Goal: Consume media (video, audio)

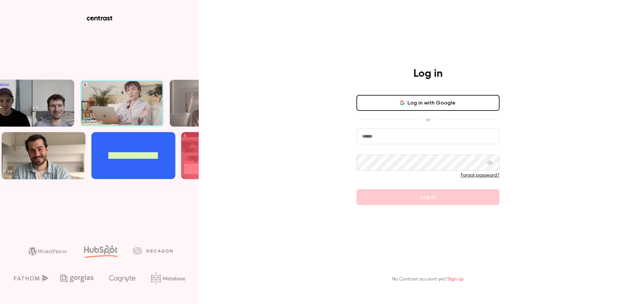
type input "**********"
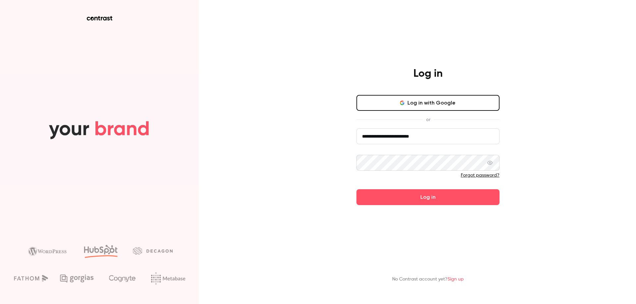
click at [423, 196] on form "**********" at bounding box center [427, 167] width 143 height 77
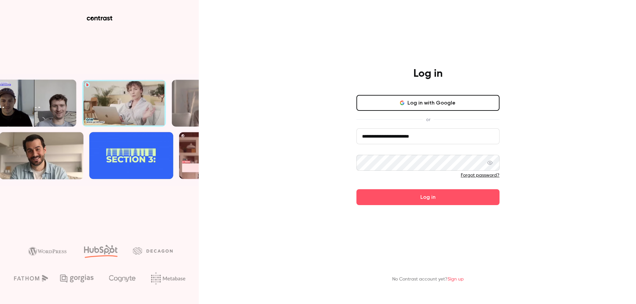
click at [423, 196] on button "Log in" at bounding box center [427, 197] width 143 height 16
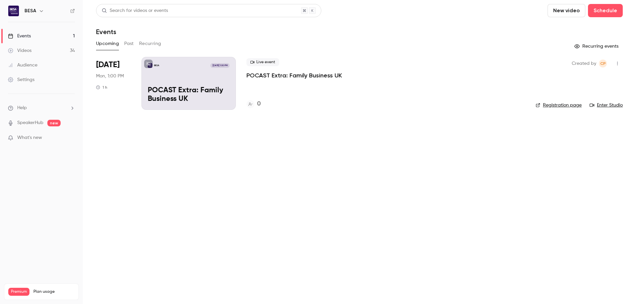
click at [50, 51] on link "Videos 34" at bounding box center [41, 50] width 83 height 15
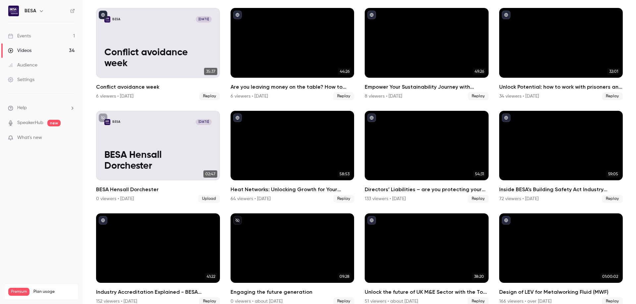
scroll to position [563, 0]
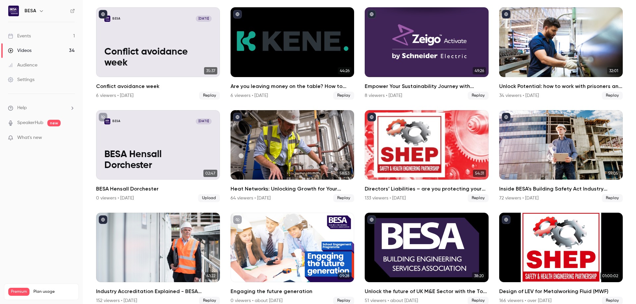
click at [32, 36] on link "Events 1" at bounding box center [41, 36] width 83 height 15
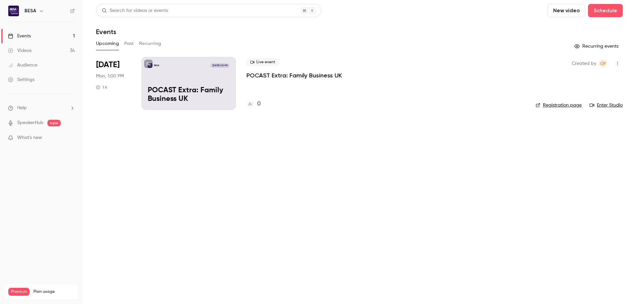
click at [29, 48] on div "Videos" at bounding box center [20, 50] width 24 height 7
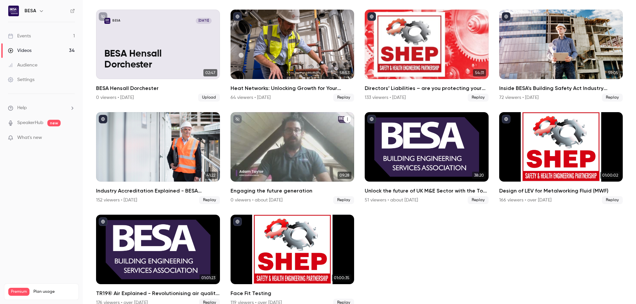
scroll to position [668, 0]
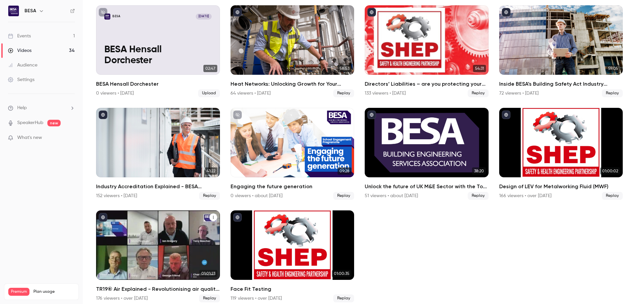
click at [156, 285] on h2 "TR19® Air Explained - Revolutionising air quality in buildings" at bounding box center [158, 289] width 124 height 8
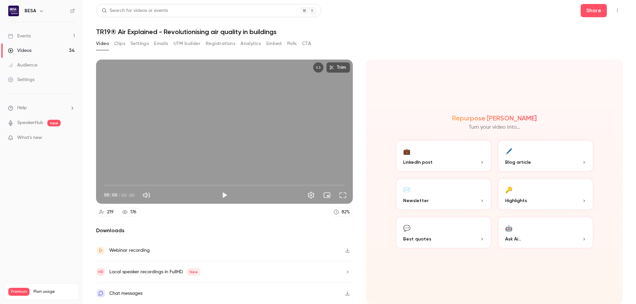
click at [183, 31] on h1 "TR19® Air Explained - Revolutionising air quality in buildings" at bounding box center [359, 32] width 527 height 8
copy div "TR19® Air Explained - Revolutionising air quality in buildings Video Clips Sett…"
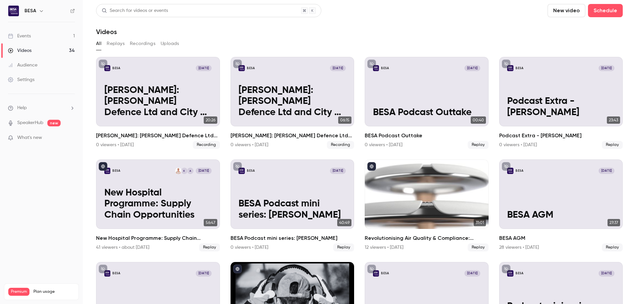
click at [34, 31] on link "Events 1" at bounding box center [41, 36] width 83 height 15
